Goal: Transaction & Acquisition: Purchase product/service

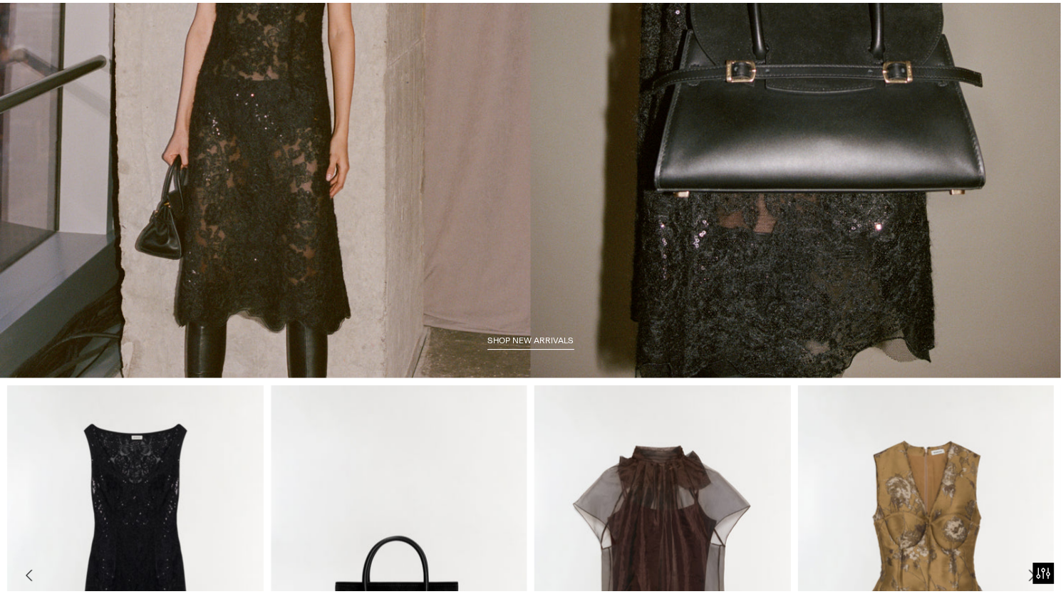
scroll to position [259, 0]
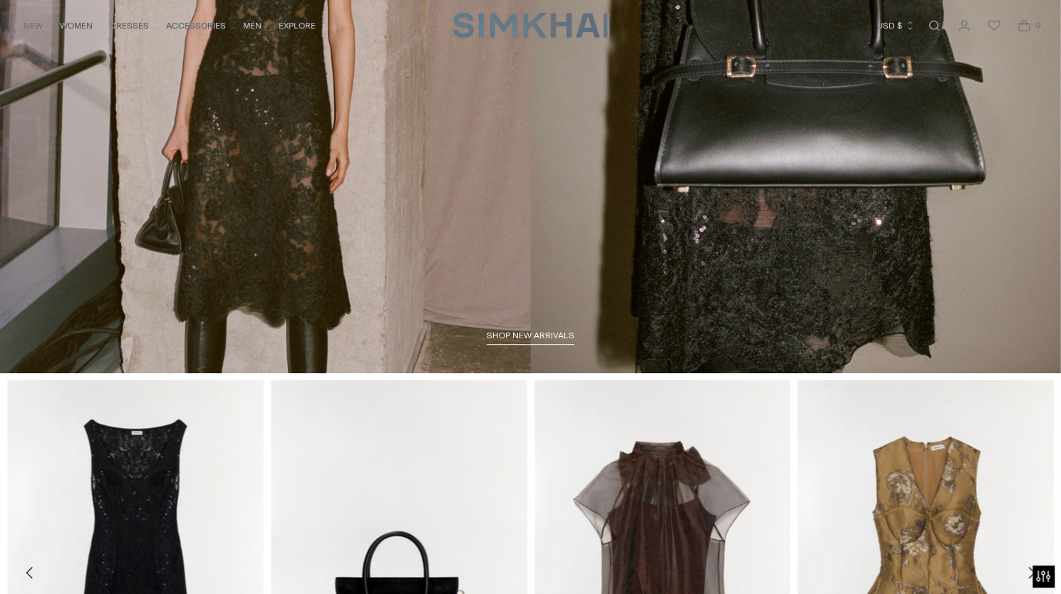
click at [555, 341] on link "shop new arrivals" at bounding box center [531, 338] width 88 height 14
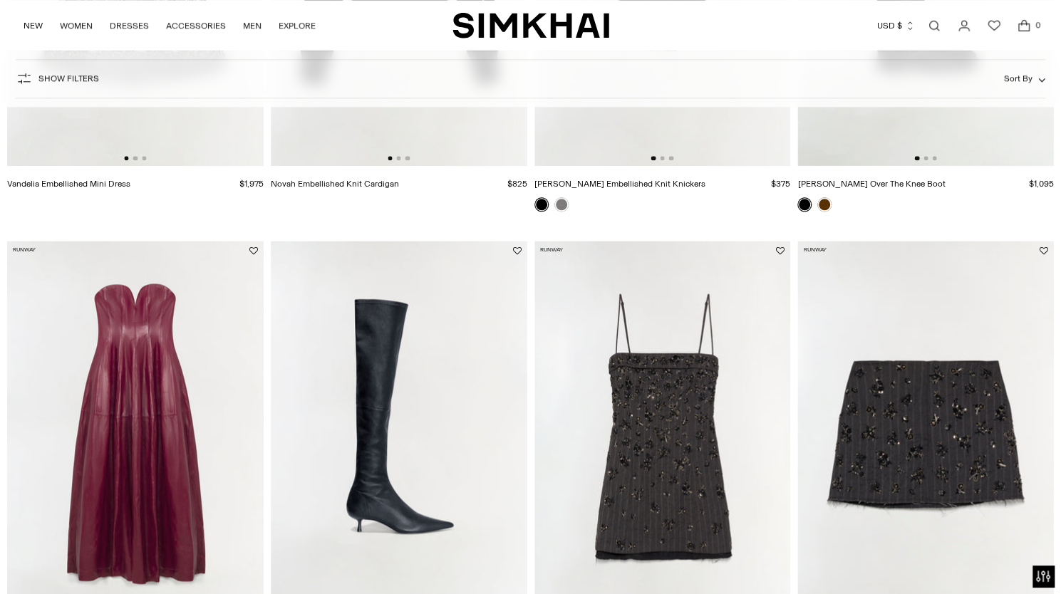
scroll to position [1075, 0]
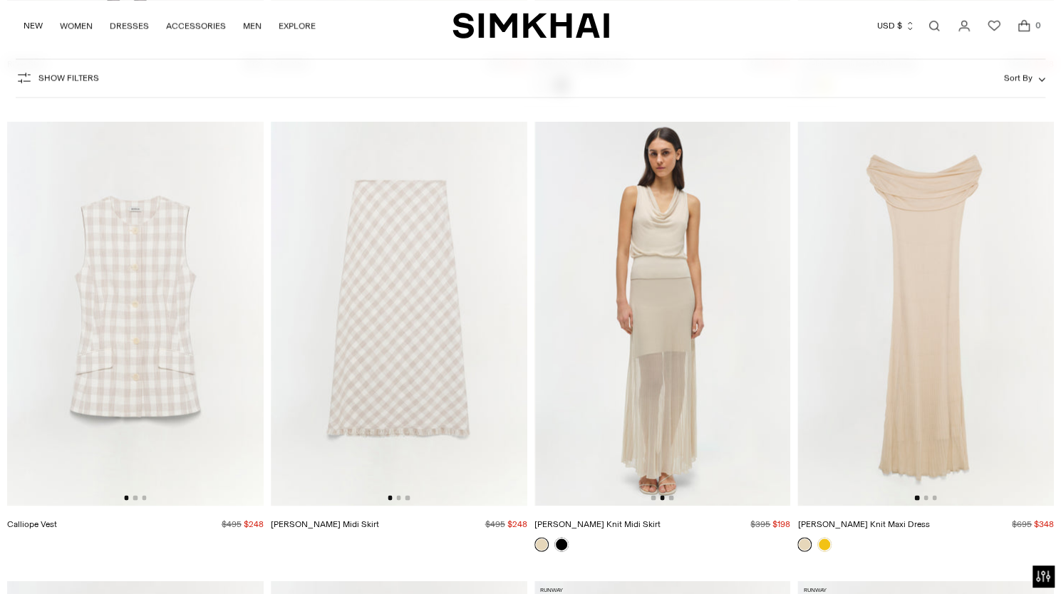
scroll to position [0, 275]
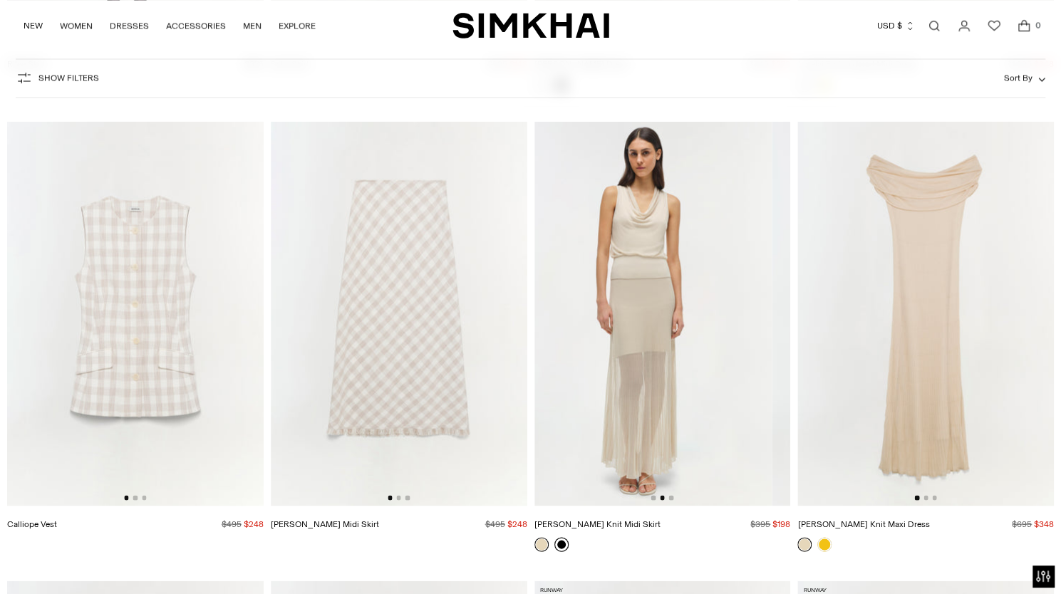
click at [561, 541] on link at bounding box center [562, 544] width 14 height 14
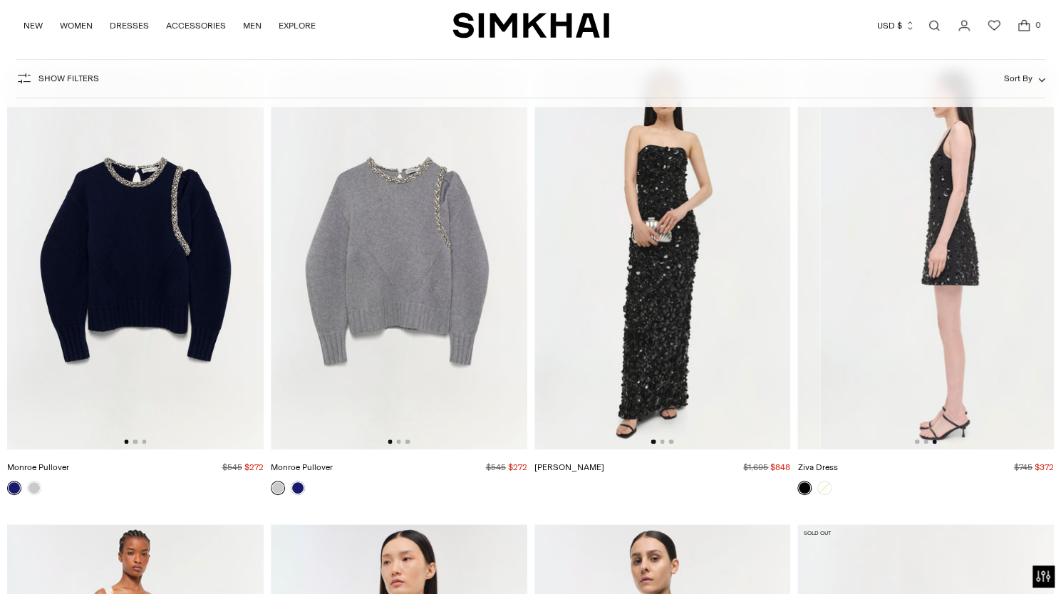
scroll to position [0, 512]
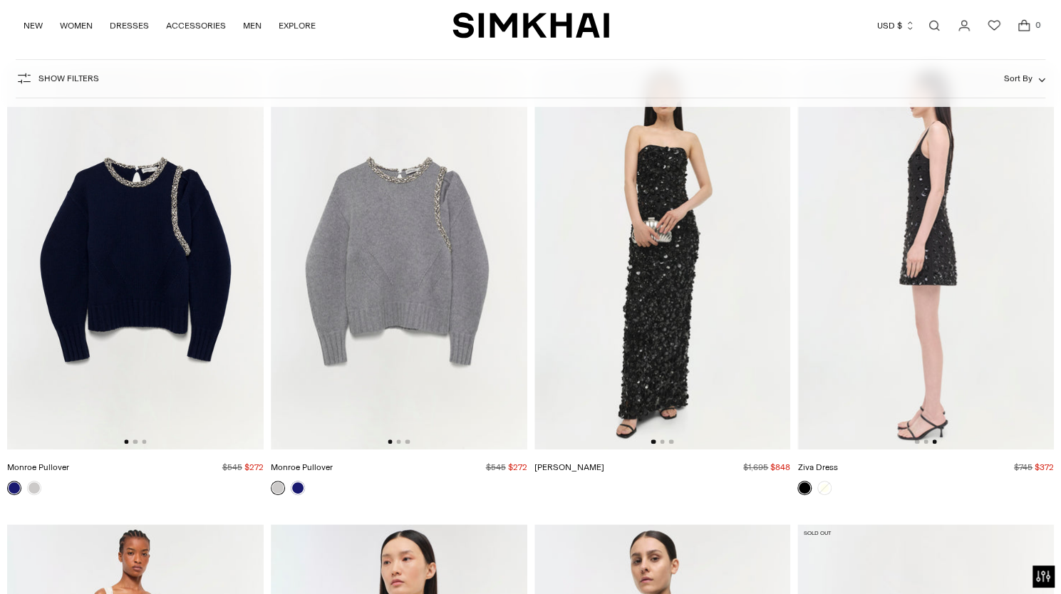
drag, startPoint x: 838, startPoint y: 430, endPoint x: 815, endPoint y: 390, distance: 46.3
click at [815, 390] on img at bounding box center [926, 258] width 257 height 385
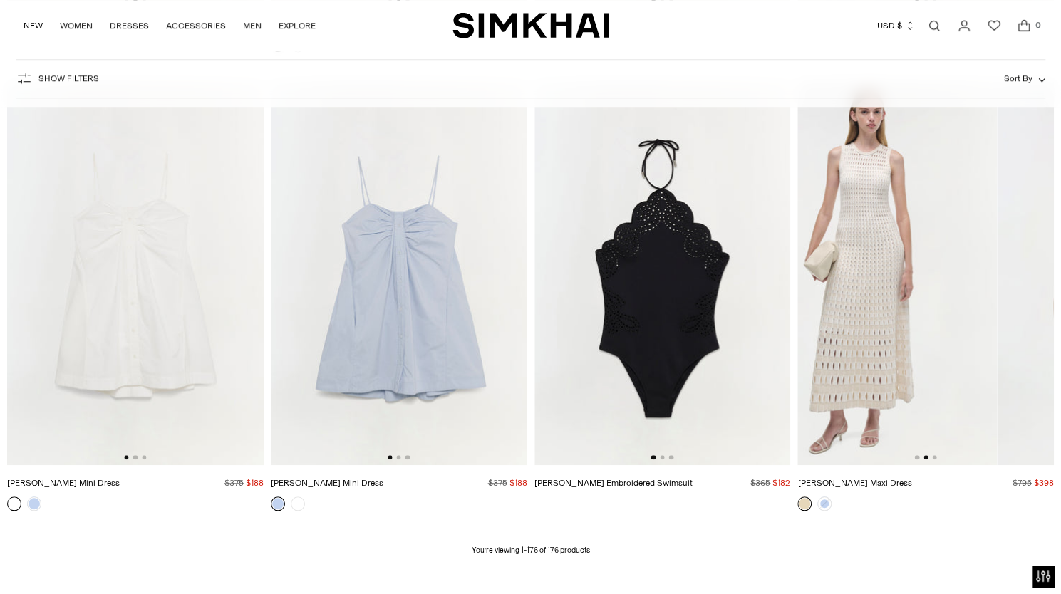
scroll to position [0, 316]
click at [824, 502] on link at bounding box center [825, 504] width 14 height 14
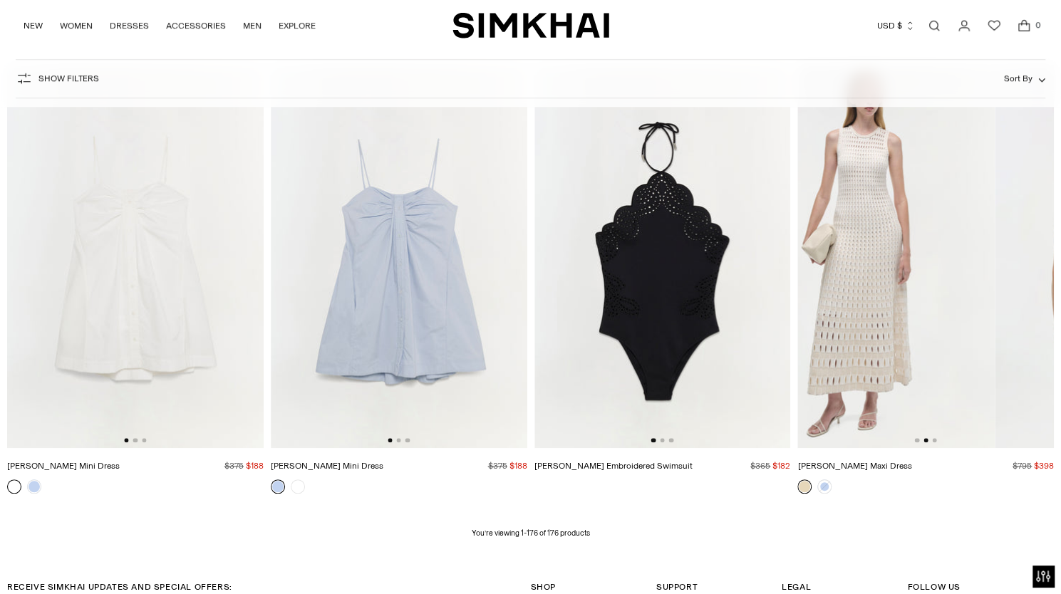
scroll to position [19751, 0]
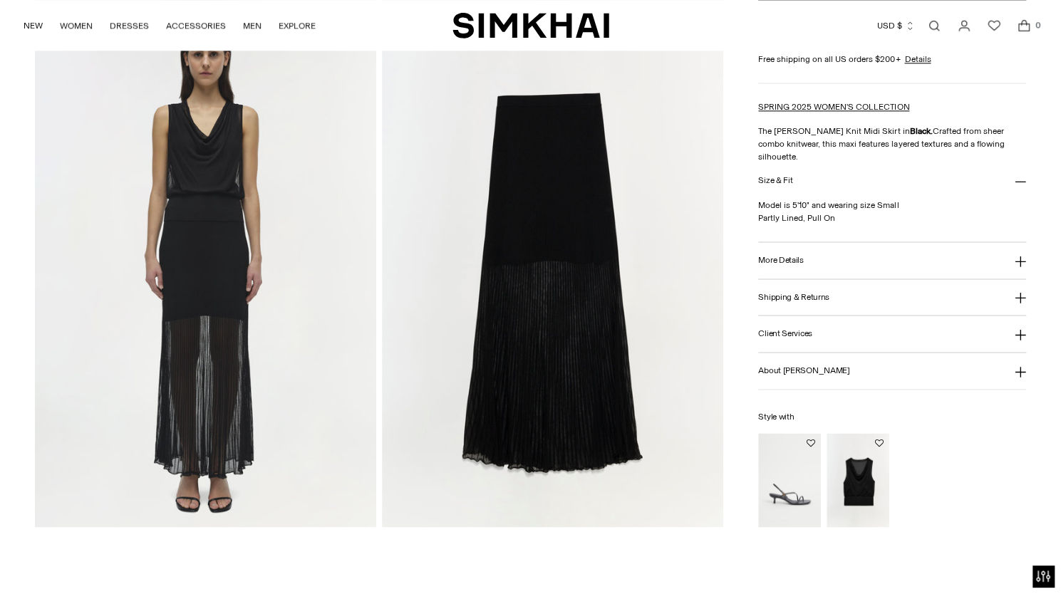
scroll to position [1116, 0]
